Goal: Check status

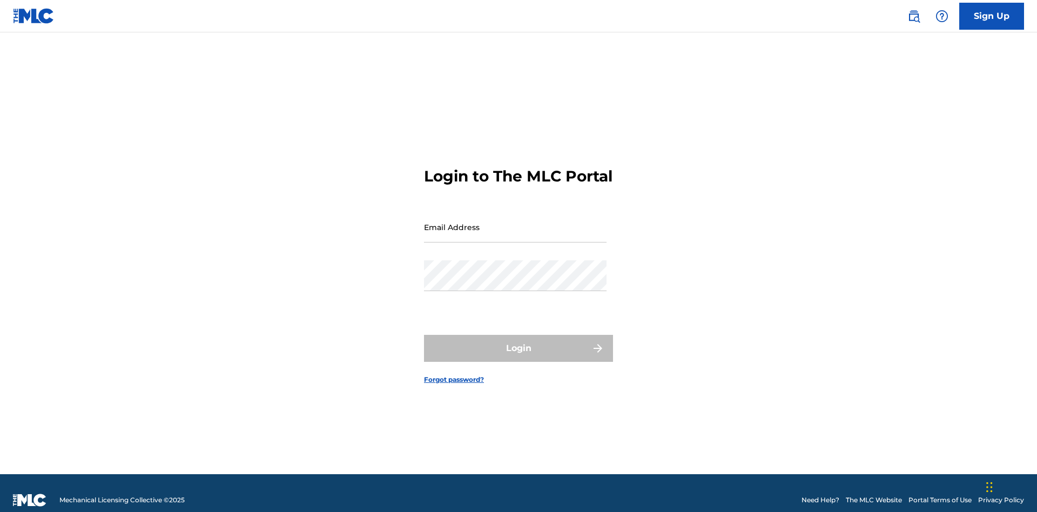
scroll to position [14, 0]
click at [515, 222] on input "Email Address" at bounding box center [515, 227] width 182 height 31
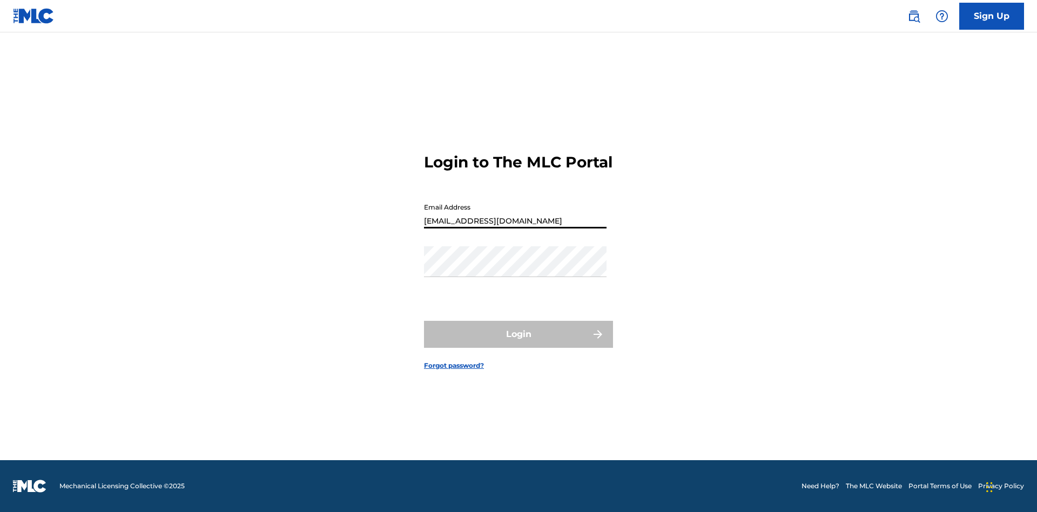
type input "[EMAIL_ADDRESS][DOMAIN_NAME]"
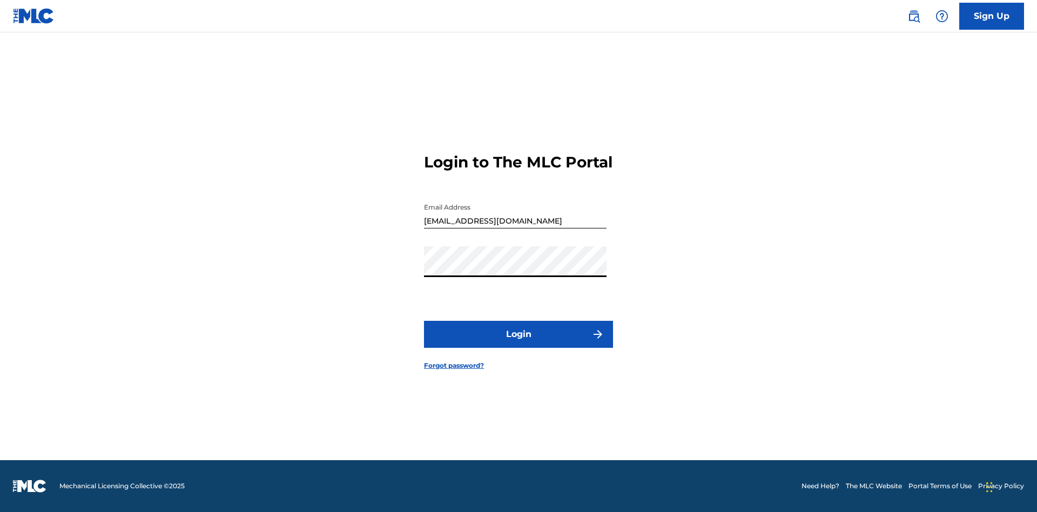
click at [518, 343] on button "Login" at bounding box center [518, 334] width 189 height 27
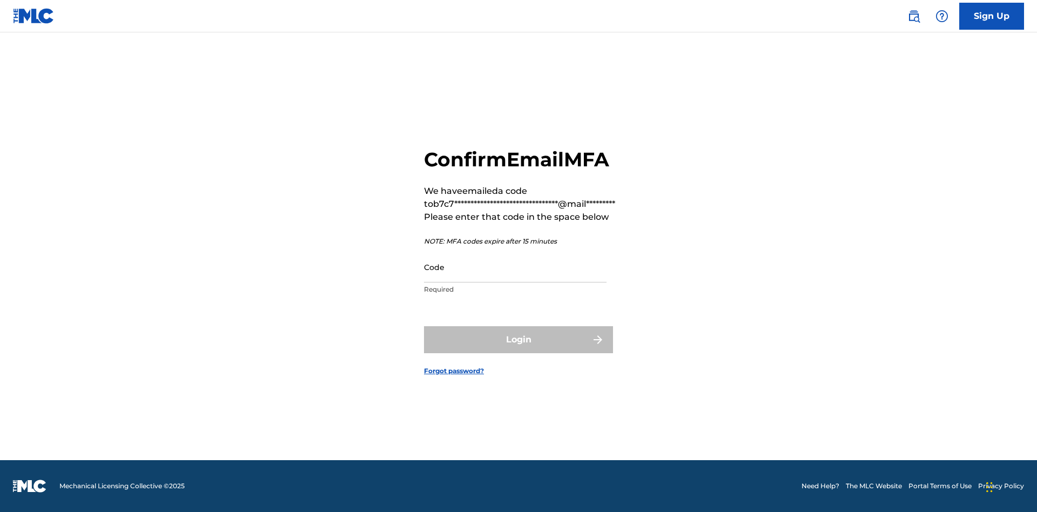
click at [515, 267] on input "Code" at bounding box center [515, 267] width 182 height 31
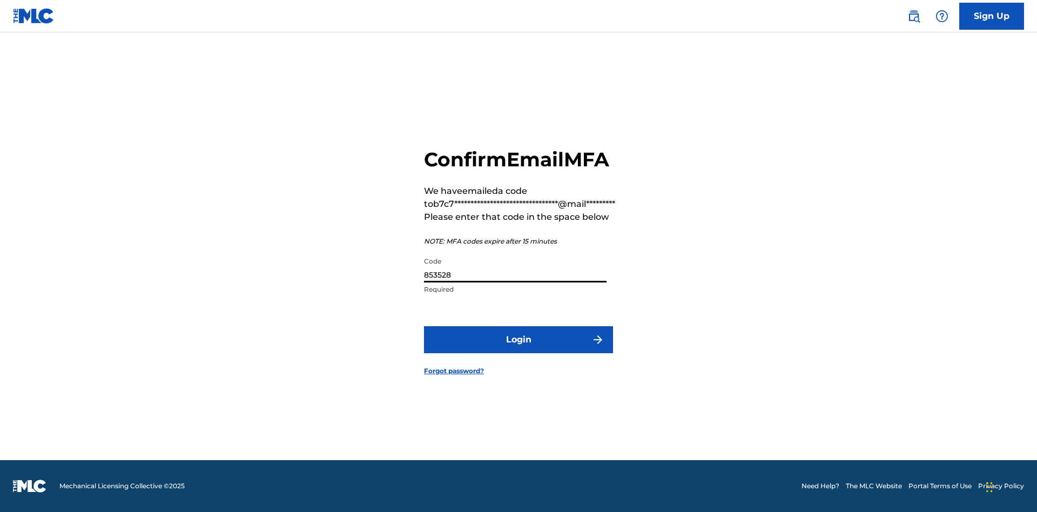
type input "853528"
click at [518, 339] on button "Login" at bounding box center [518, 339] width 189 height 27
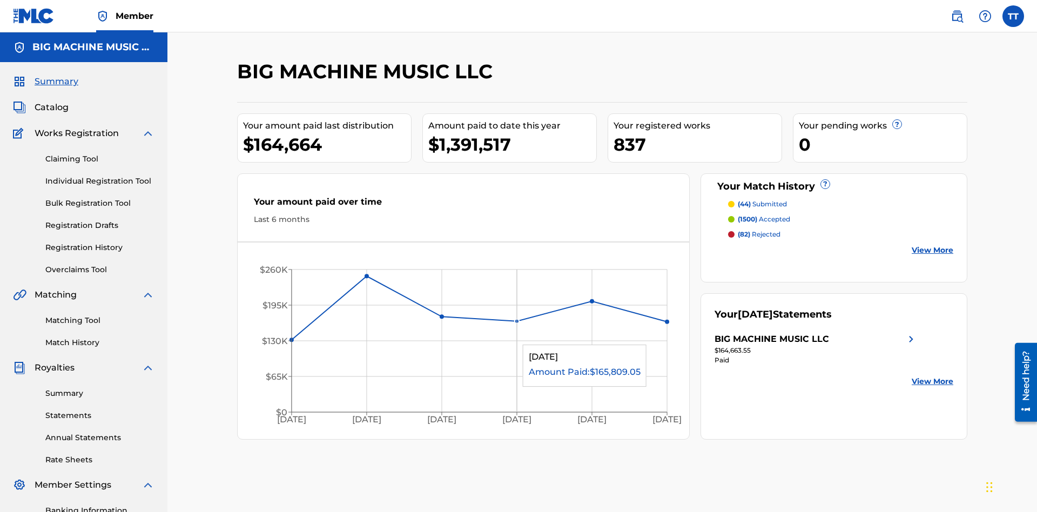
click at [100, 432] on link "Annual Statements" at bounding box center [99, 437] width 109 height 11
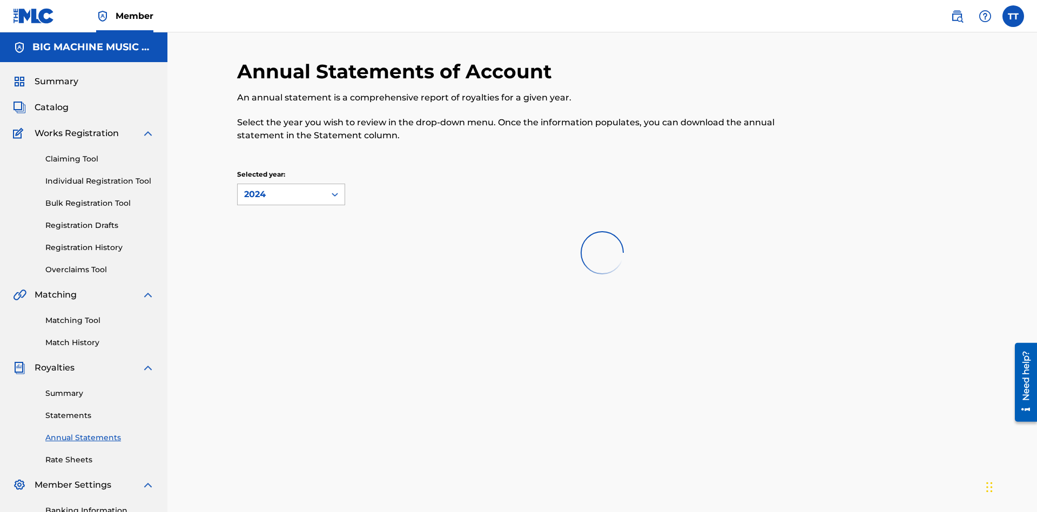
click at [281, 188] on div "2024" at bounding box center [281, 194] width 75 height 13
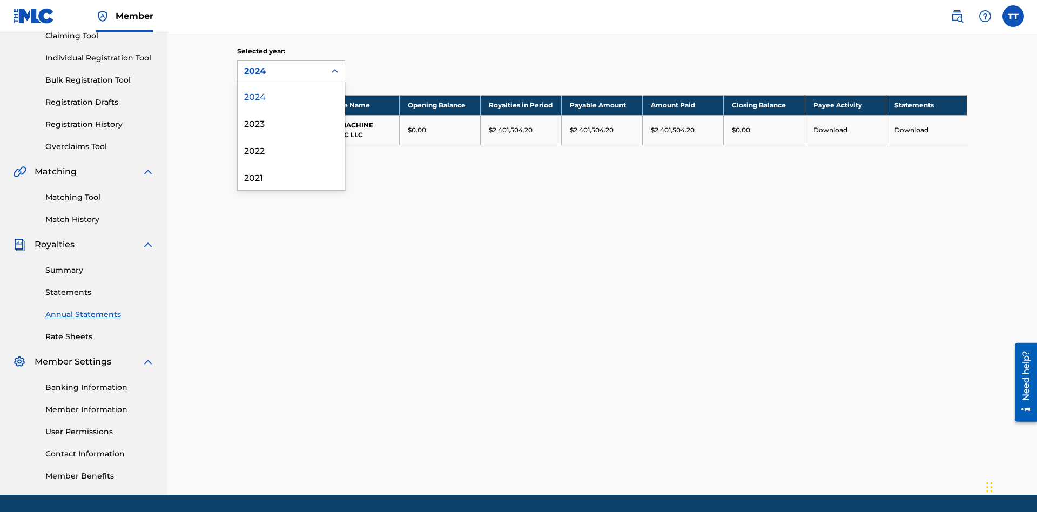
click at [291, 150] on div "2022" at bounding box center [291, 149] width 107 height 27
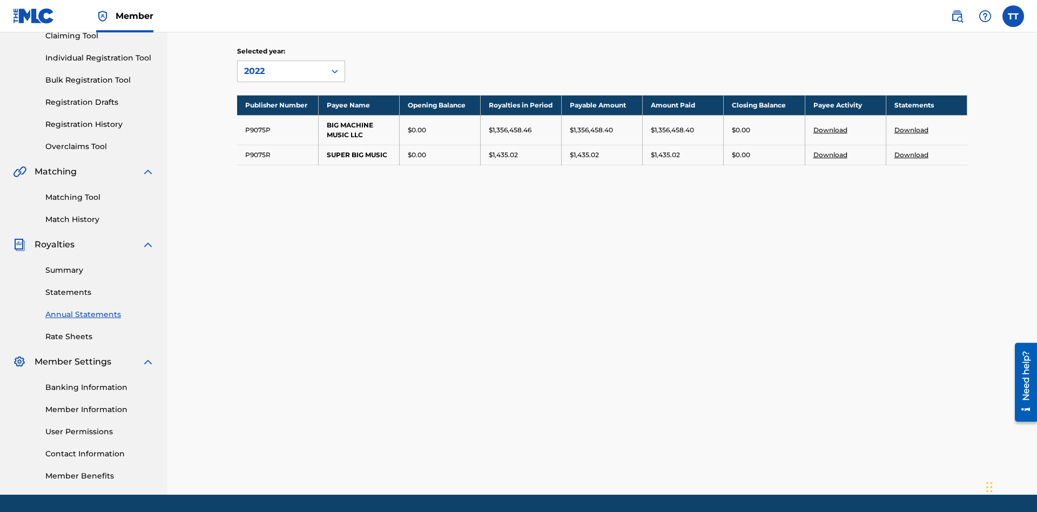
scroll to position [158, 0]
